Goal: Navigation & Orientation: Find specific page/section

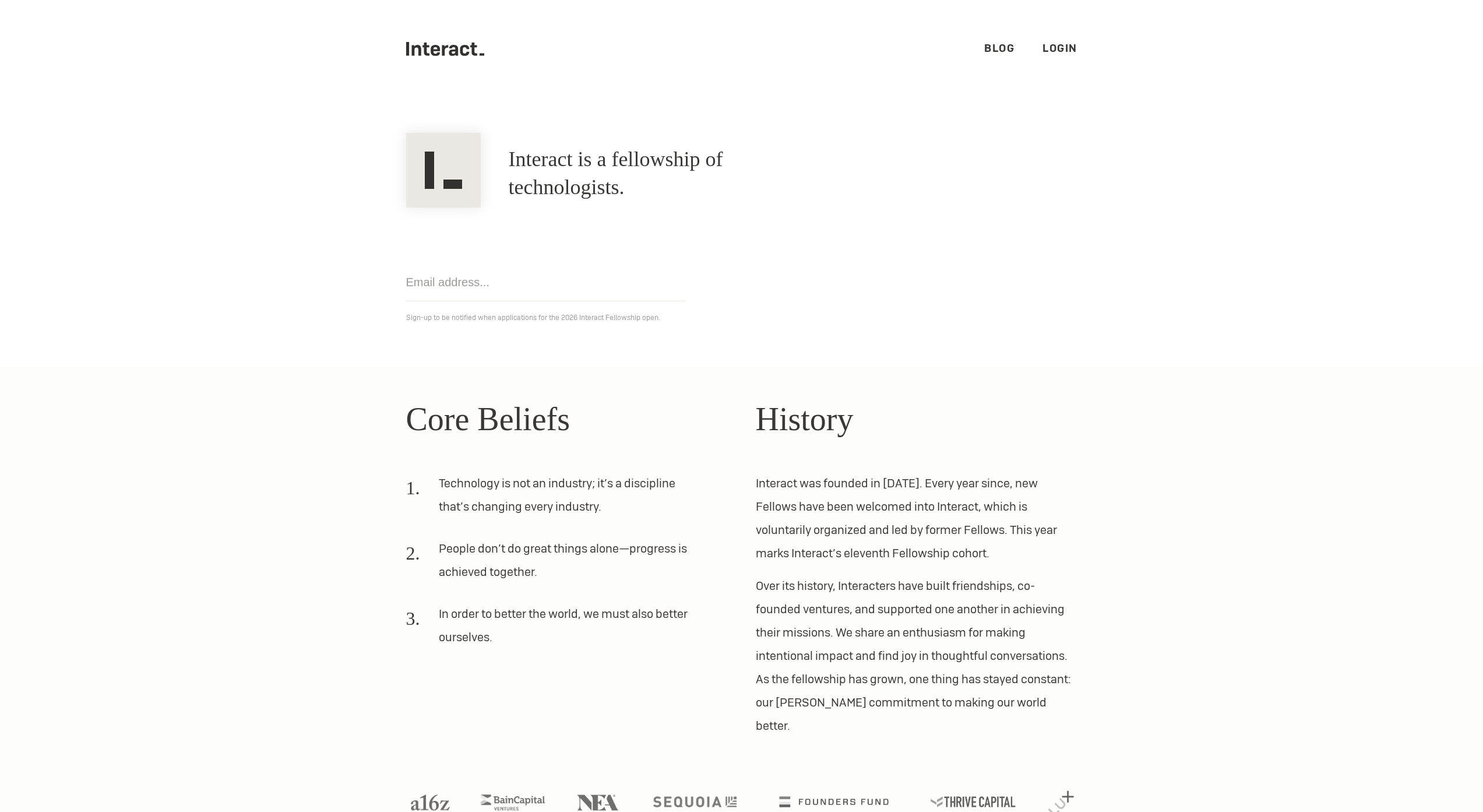
scroll to position [17, 0]
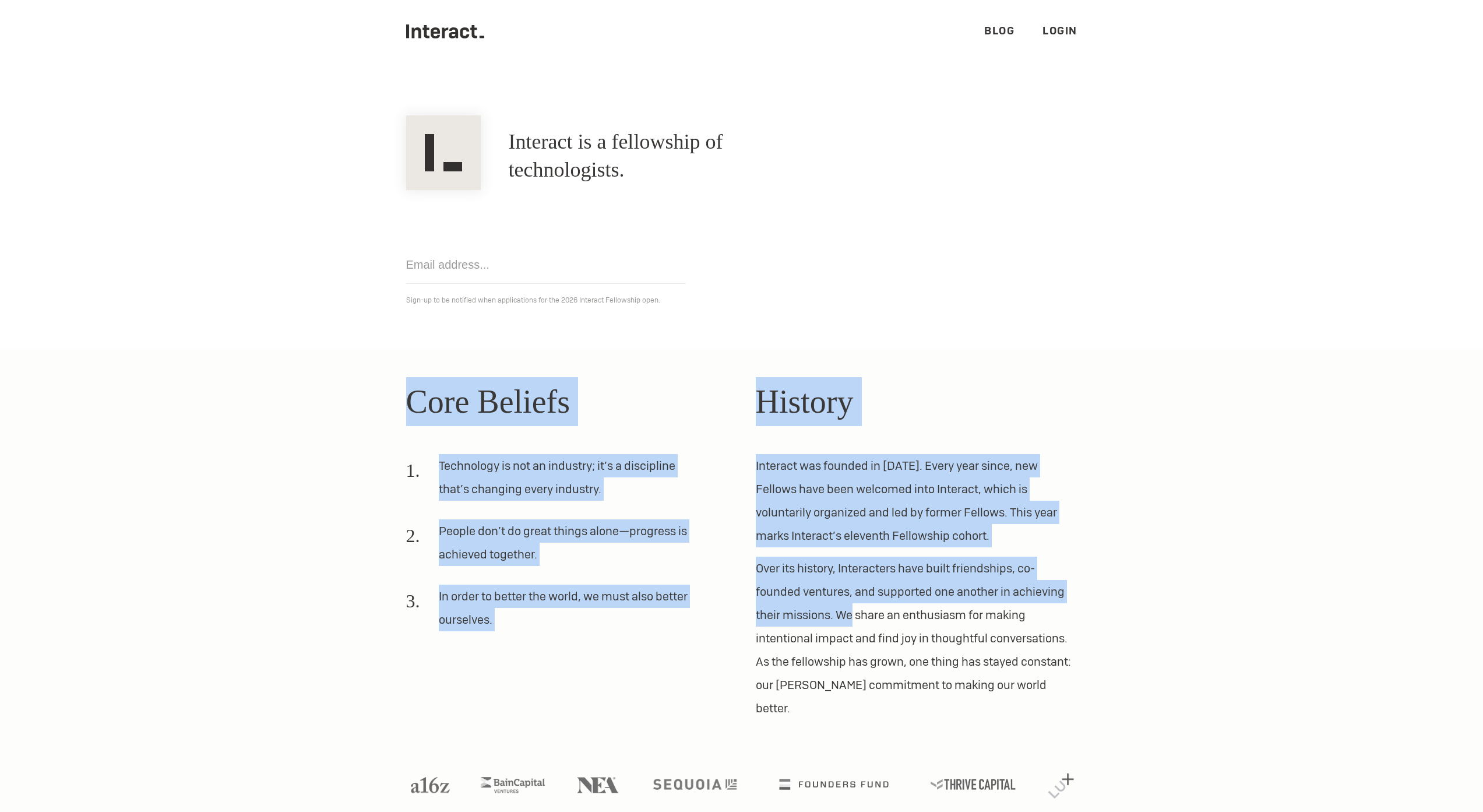
drag, startPoint x: 776, startPoint y: 347, endPoint x: 858, endPoint y: 625, distance: 289.8
click at [856, 620] on body ".cls-1{fill:#33312f;} interact-brand-logotype-black .cls-1{fill:#33312f;} inter…" at bounding box center [742, 388] width 1483 height 812
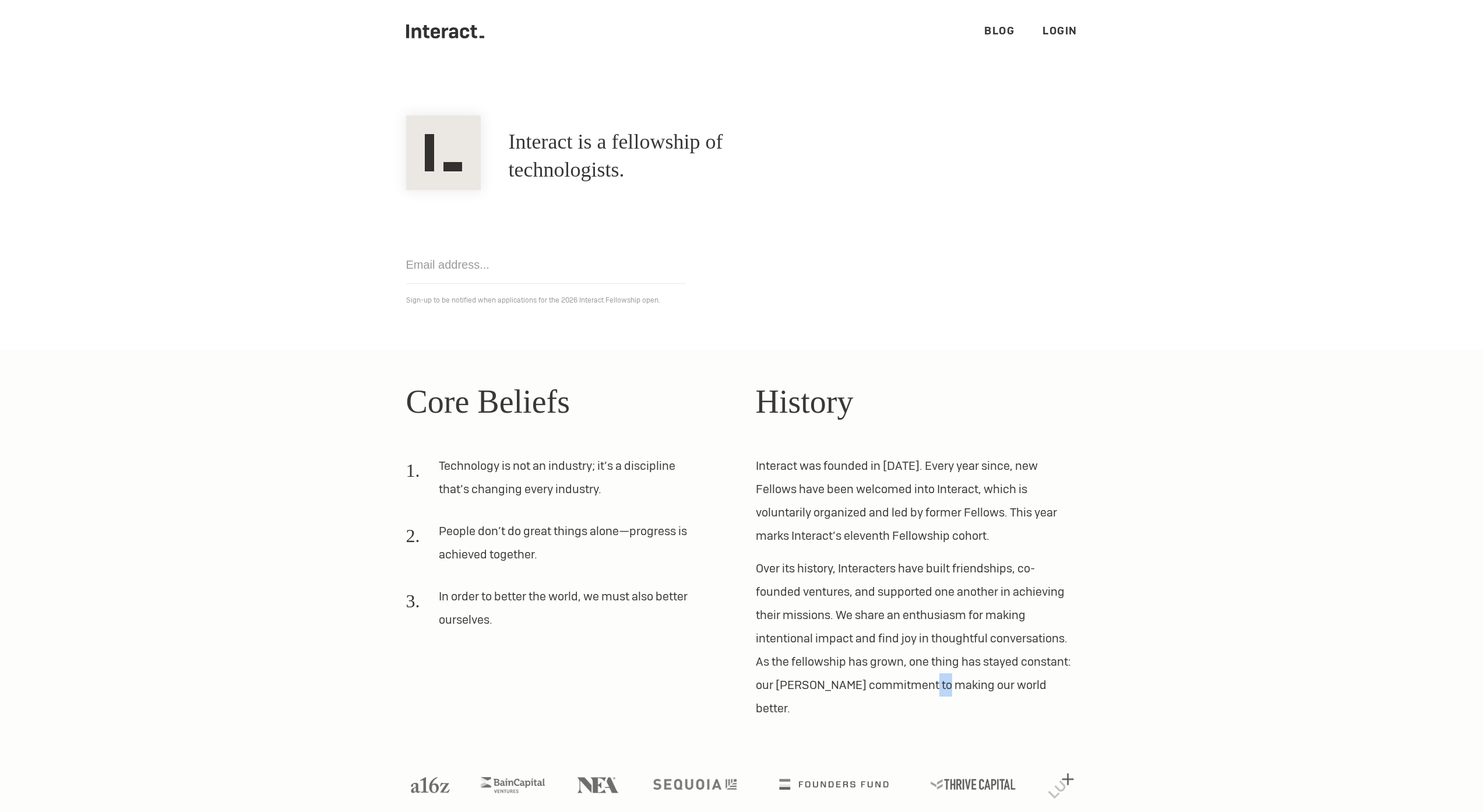
drag, startPoint x: 925, startPoint y: 691, endPoint x: 939, endPoint y: 684, distance: 15.7
click at [935, 686] on p "Over its history, Interacters have built friendships, co-founded ventures, and …" at bounding box center [916, 638] width 321 height 163
click at [950, 695] on p "Over its history, Interacters have built friendships, co-founded ventures, and …" at bounding box center [916, 638] width 321 height 163
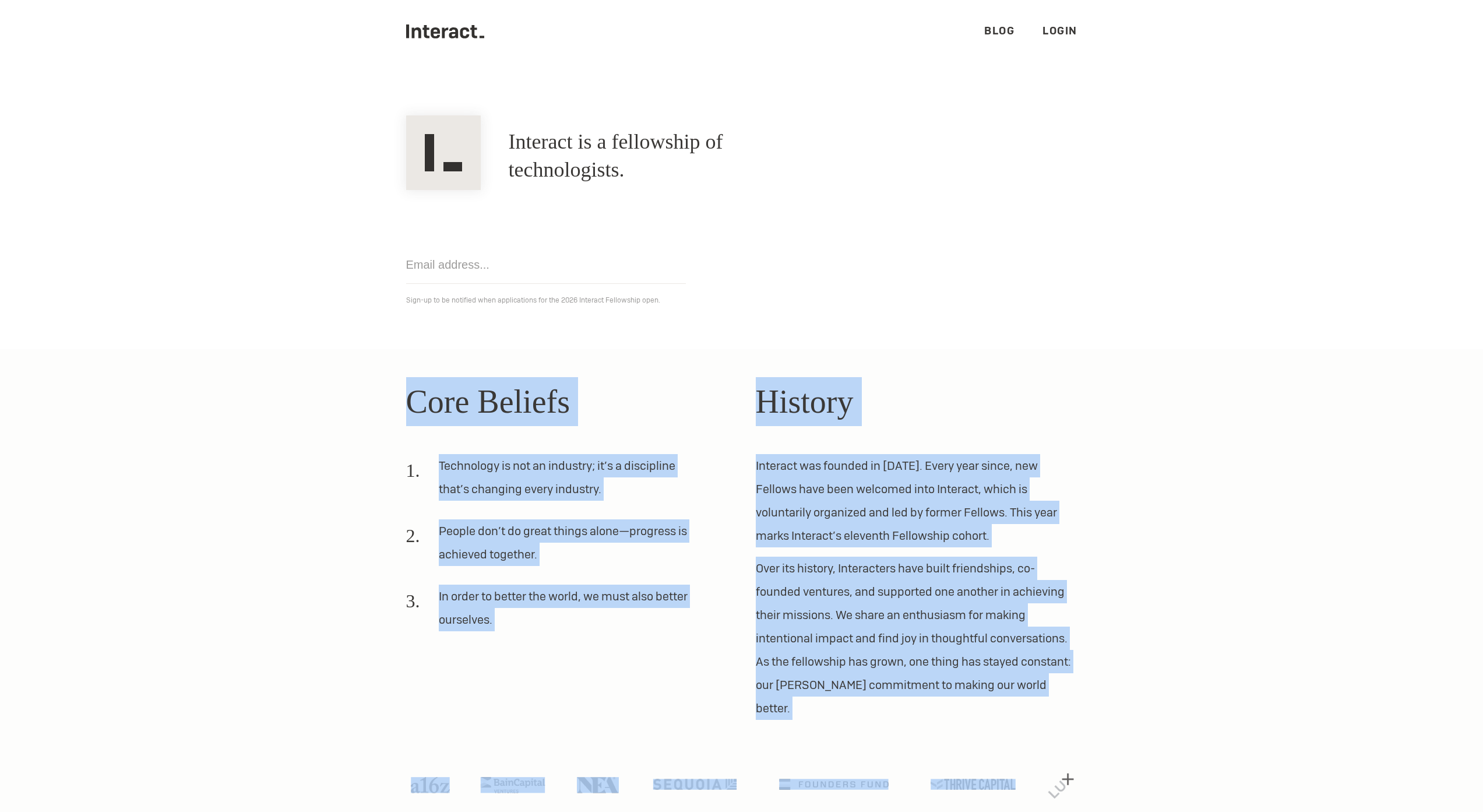
drag, startPoint x: 950, startPoint y: 706, endPoint x: 643, endPoint y: 333, distance: 483.1
click at [643, 333] on body ".cls-1{fill:#33312f;} interact-brand-logotype-black .cls-1{fill:#33312f;} inter…" at bounding box center [742, 388] width 1483 height 812
click at [643, 333] on section "Interact is a fellowship of technologists. A fellowship of technologists. Get n…" at bounding box center [742, 215] width 1483 height 269
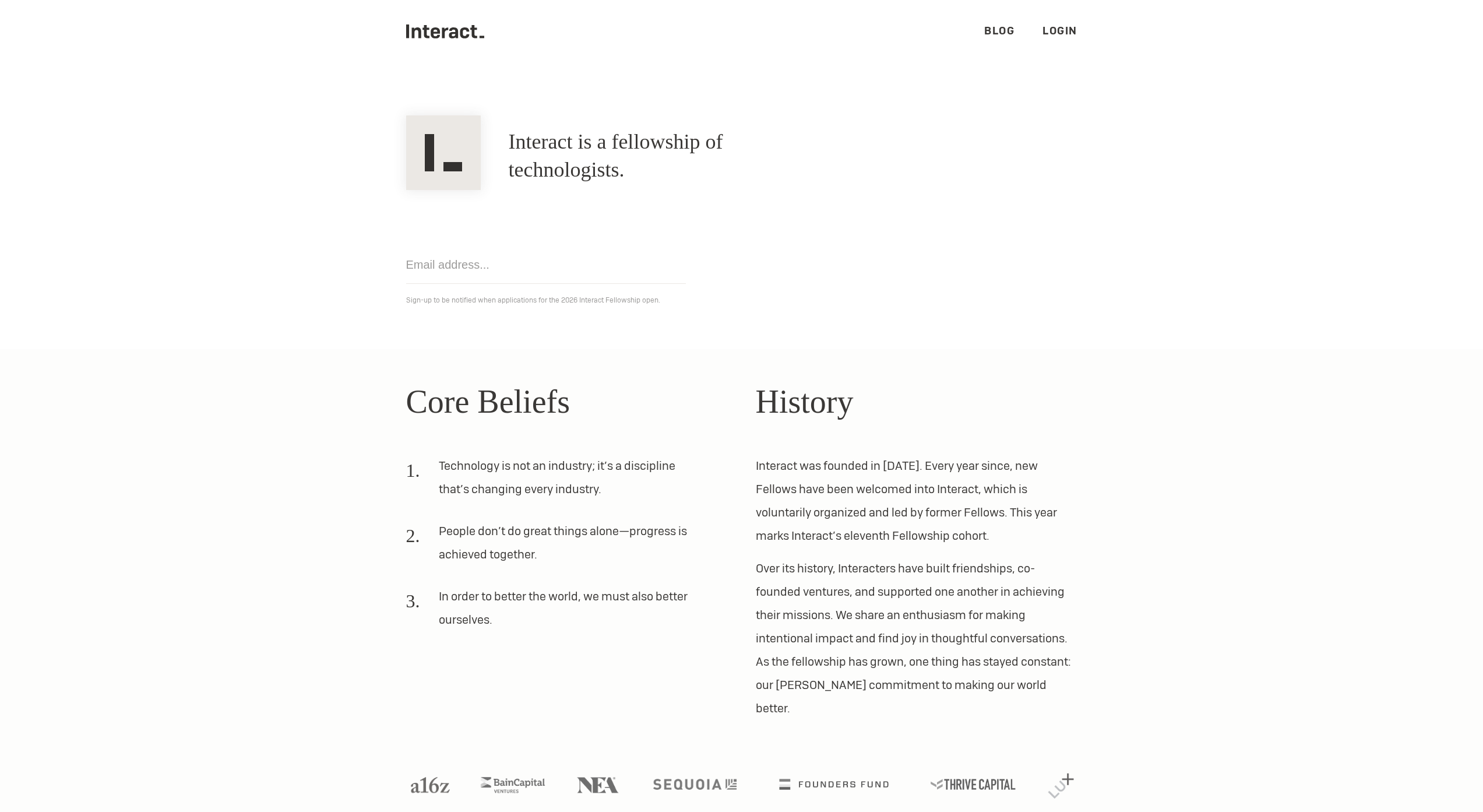
click at [988, 28] on link "Blog" at bounding box center [1000, 30] width 30 height 14
